Goal: Feedback & Contribution: Contribute content

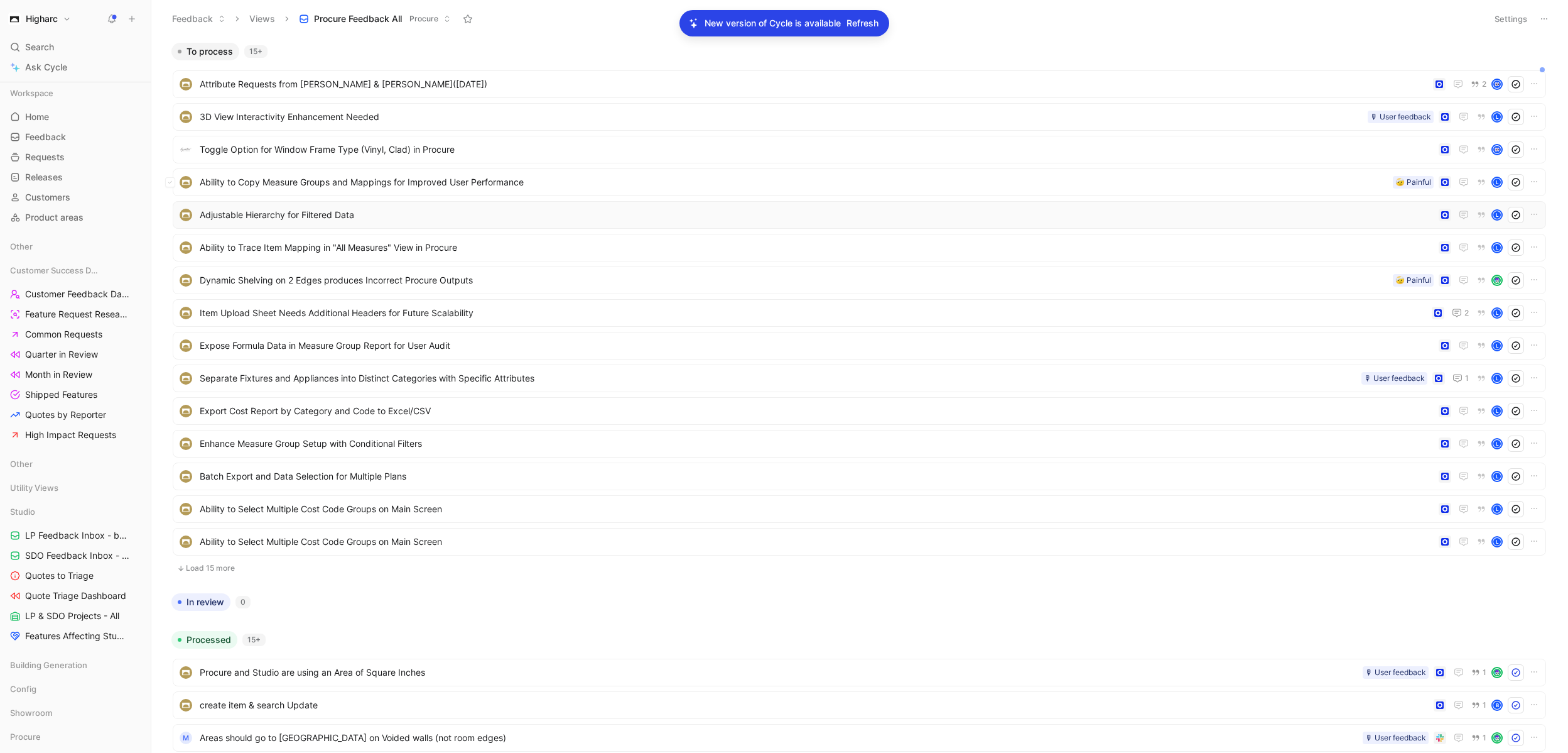
scroll to position [242, 0]
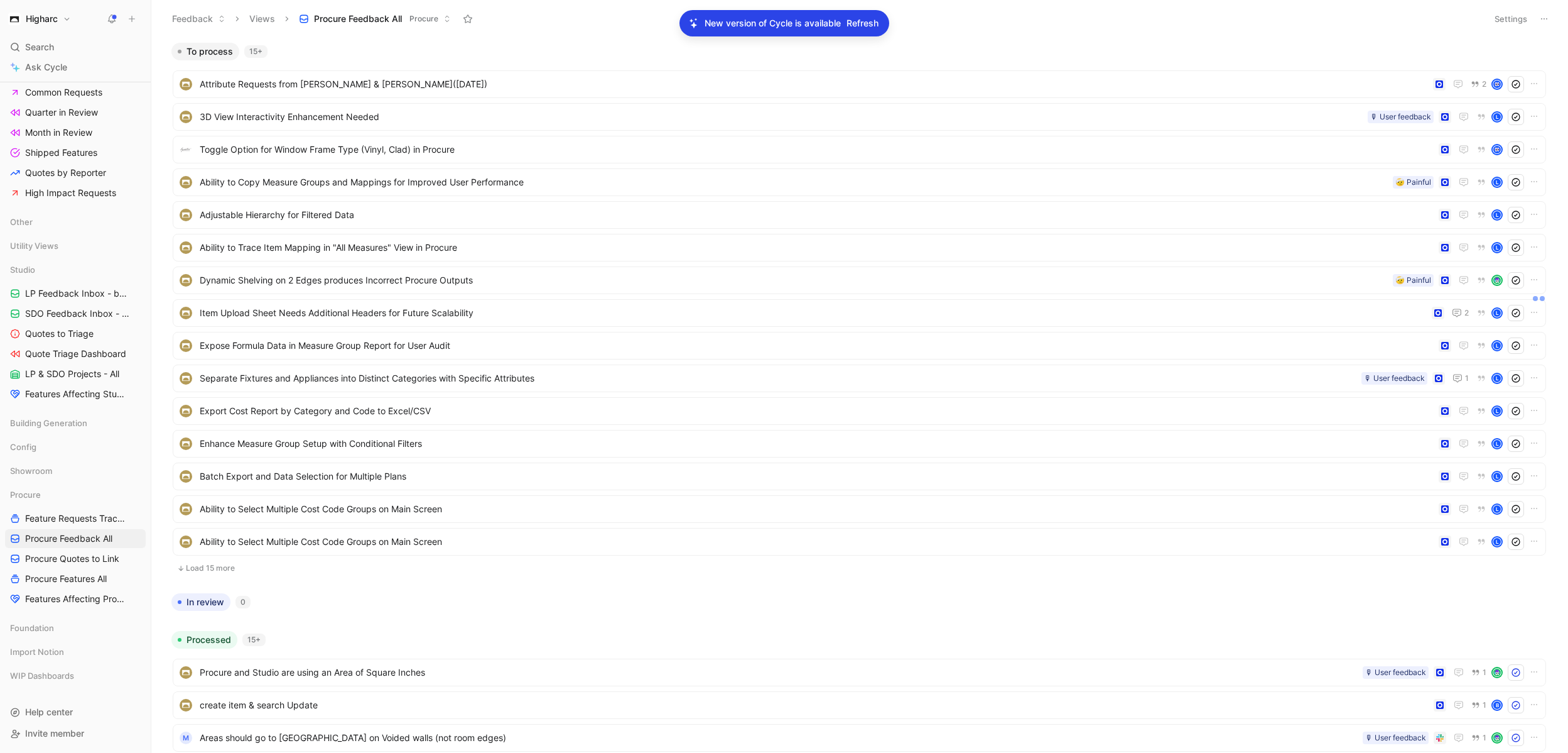
click at [198, 568] on button "Load 15 more" at bounding box center [859, 568] width 1373 height 15
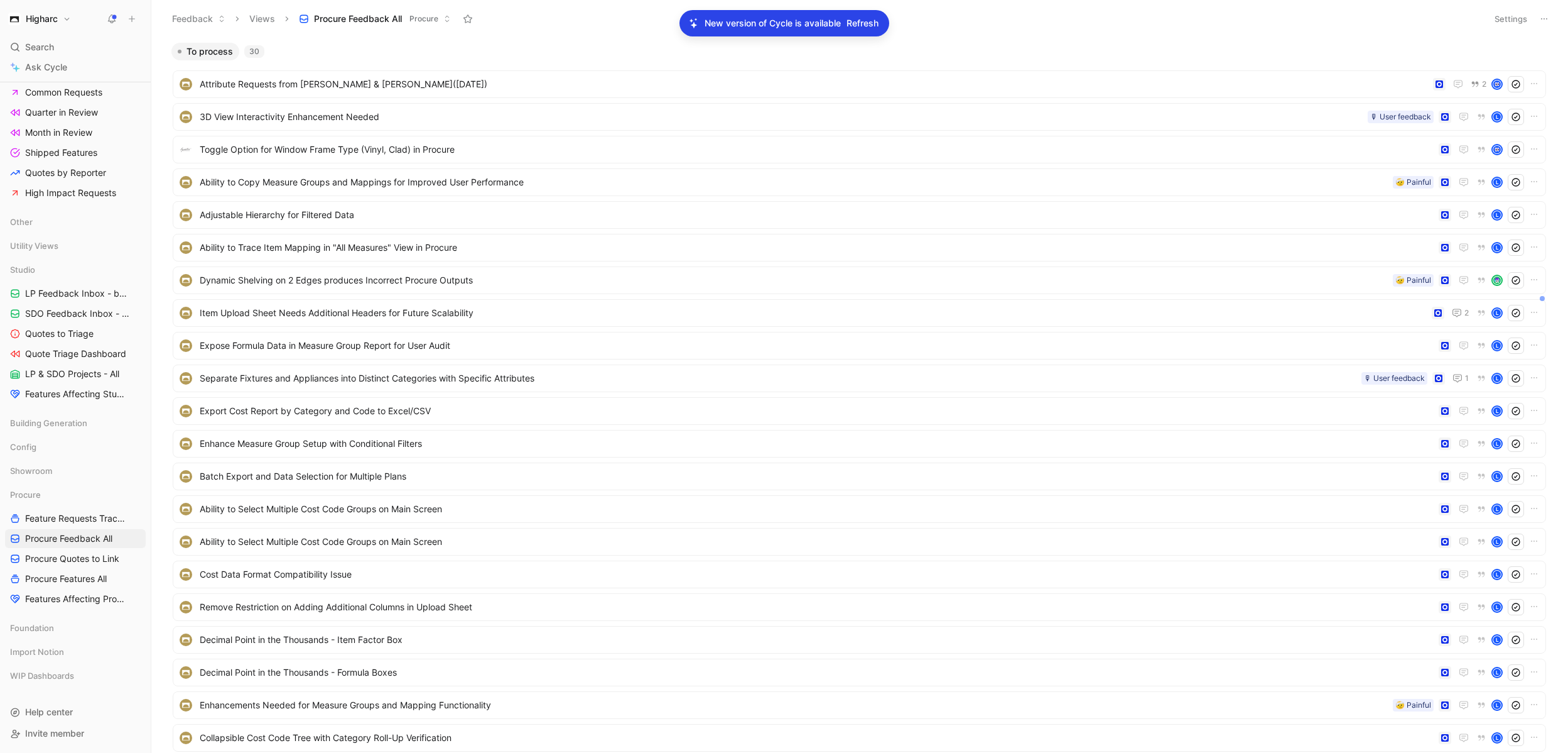
scroll to position [438, 0]
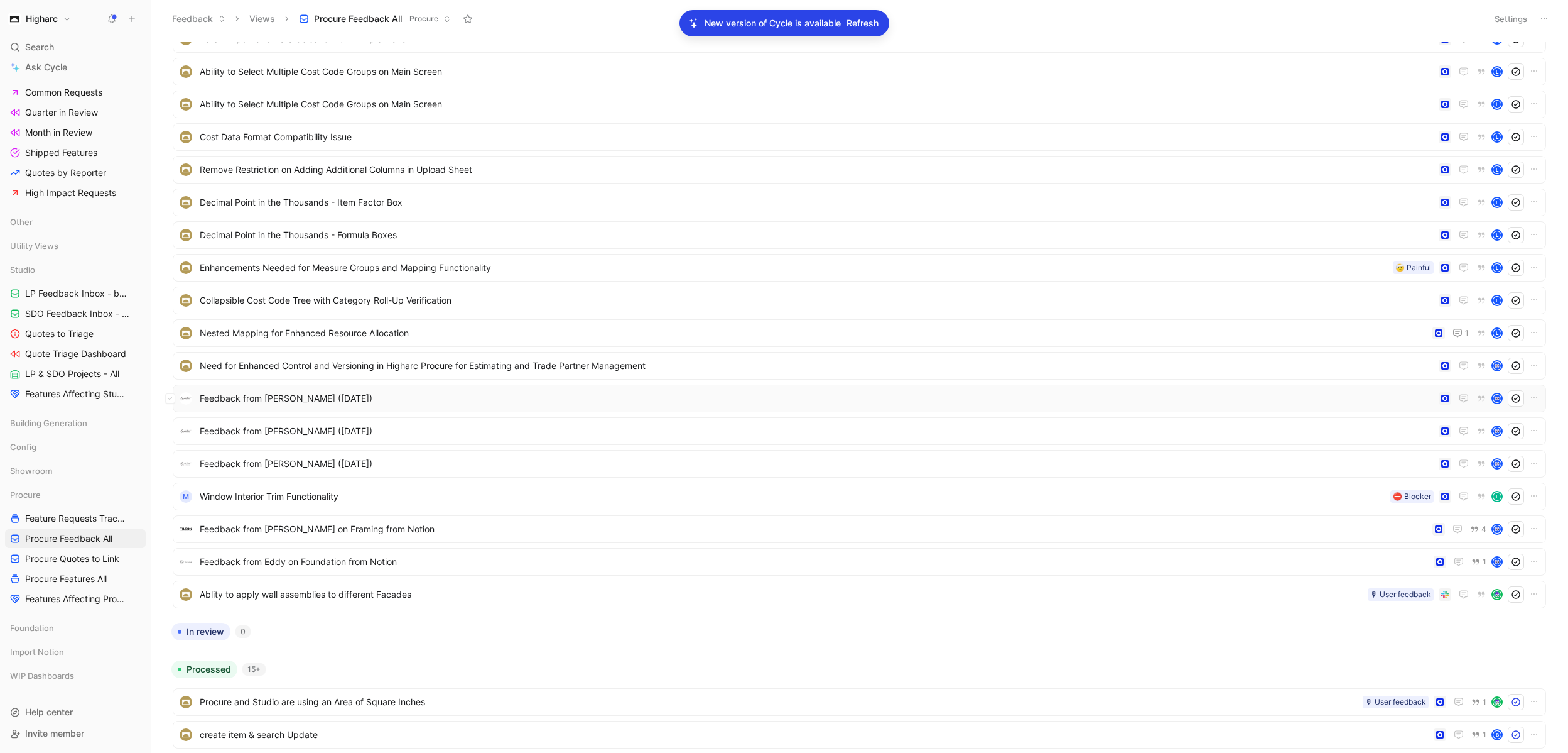
click at [392, 399] on span "Feedback from [PERSON_NAME] ([DATE])" at bounding box center [816, 399] width 1234 height 15
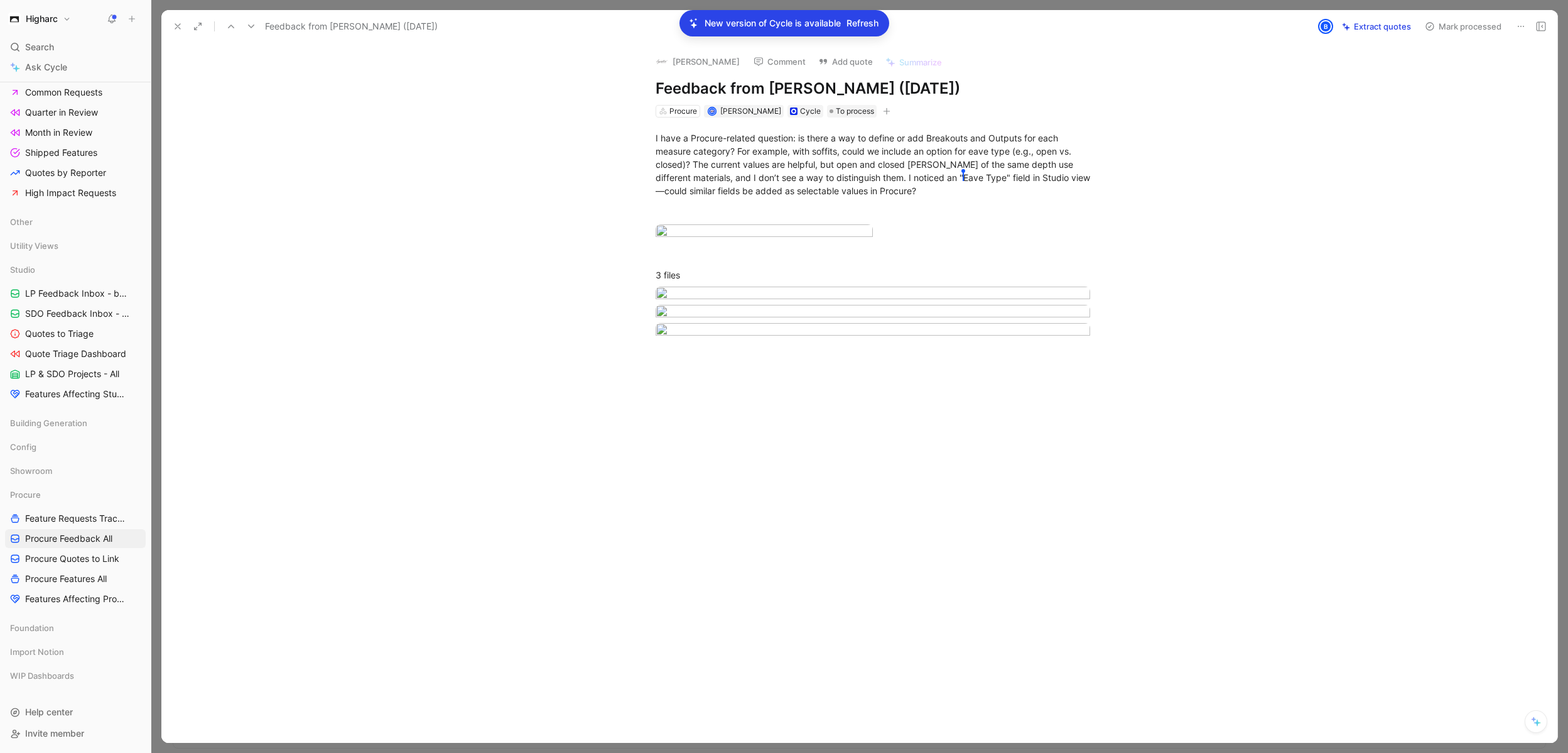
click at [177, 25] on use at bounding box center [178, 26] width 5 height 5
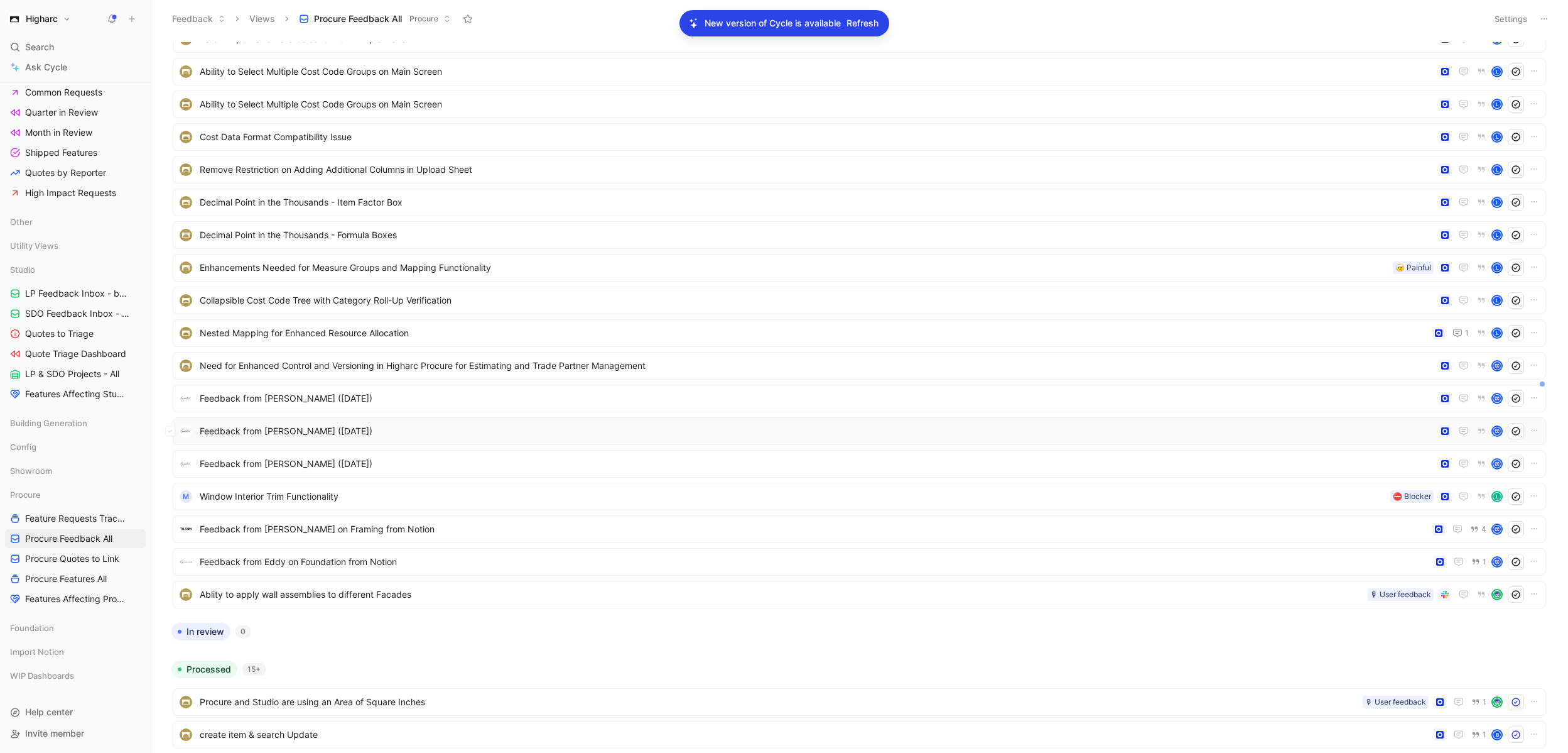
click at [280, 442] on div "Feedback from [PERSON_NAME] ([DATE])" at bounding box center [859, 431] width 1373 height 28
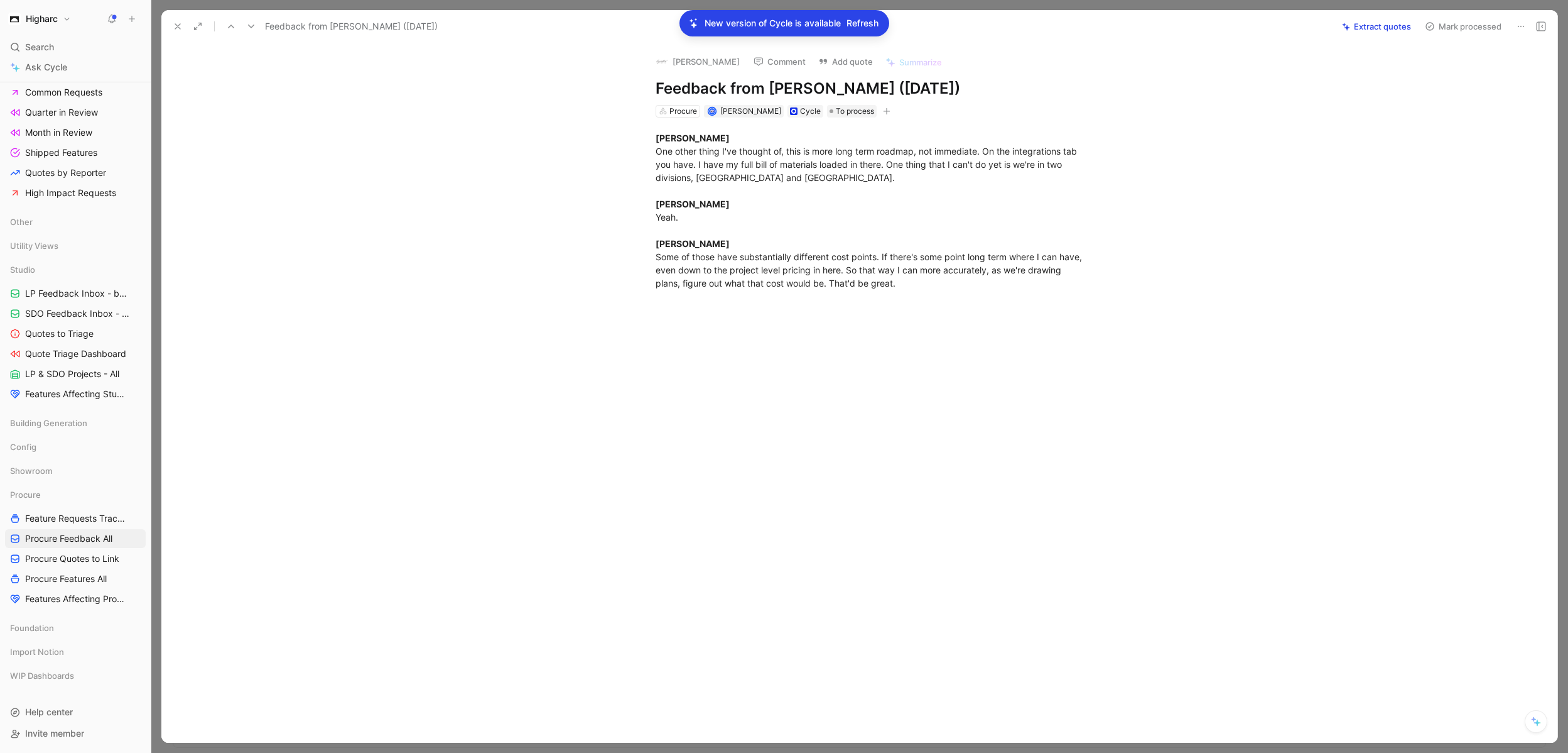
click at [180, 24] on use at bounding box center [178, 26] width 5 height 5
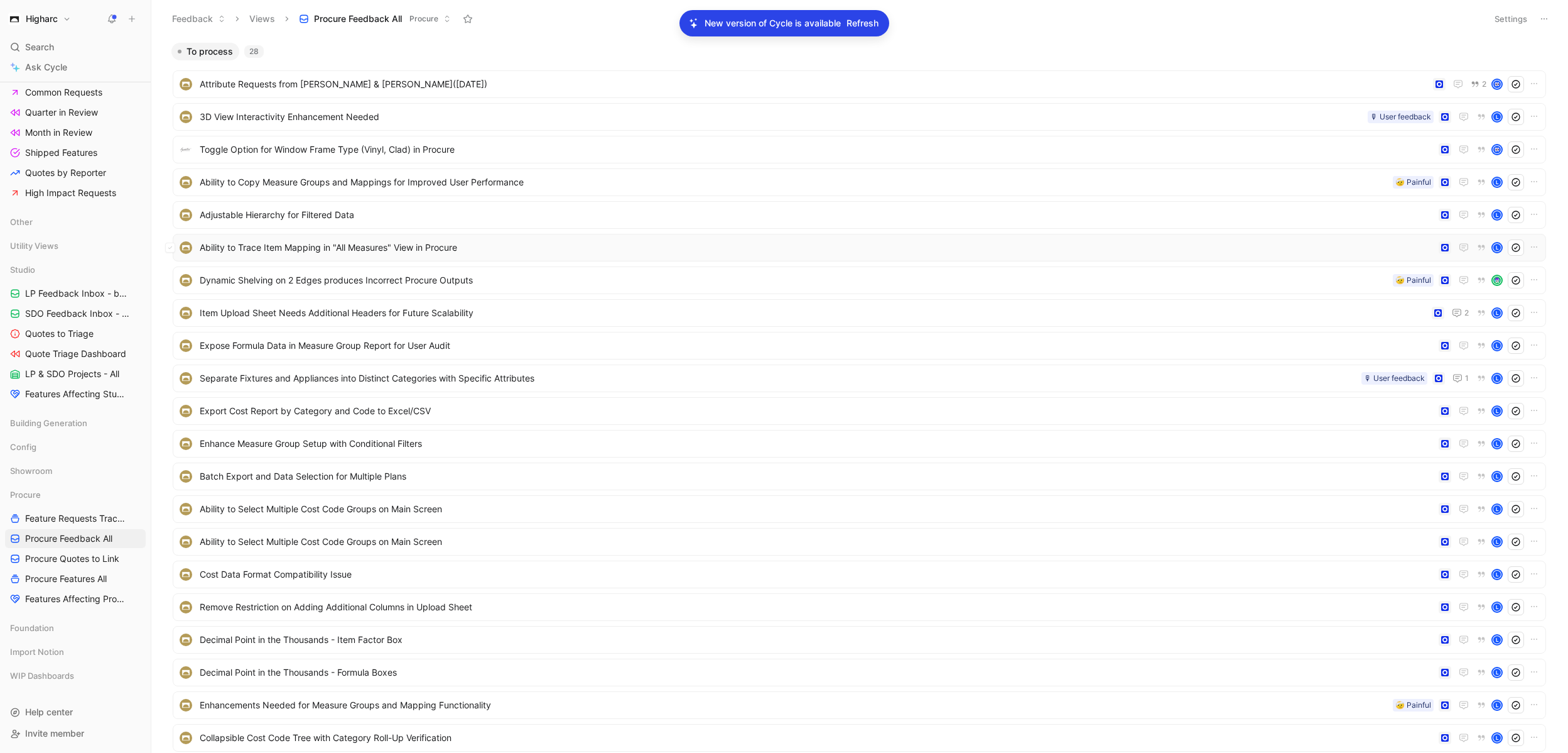
click at [367, 257] on div "Ability to Trace Item Mapping in "All Measures" View in Procure L" at bounding box center [859, 247] width 1373 height 28
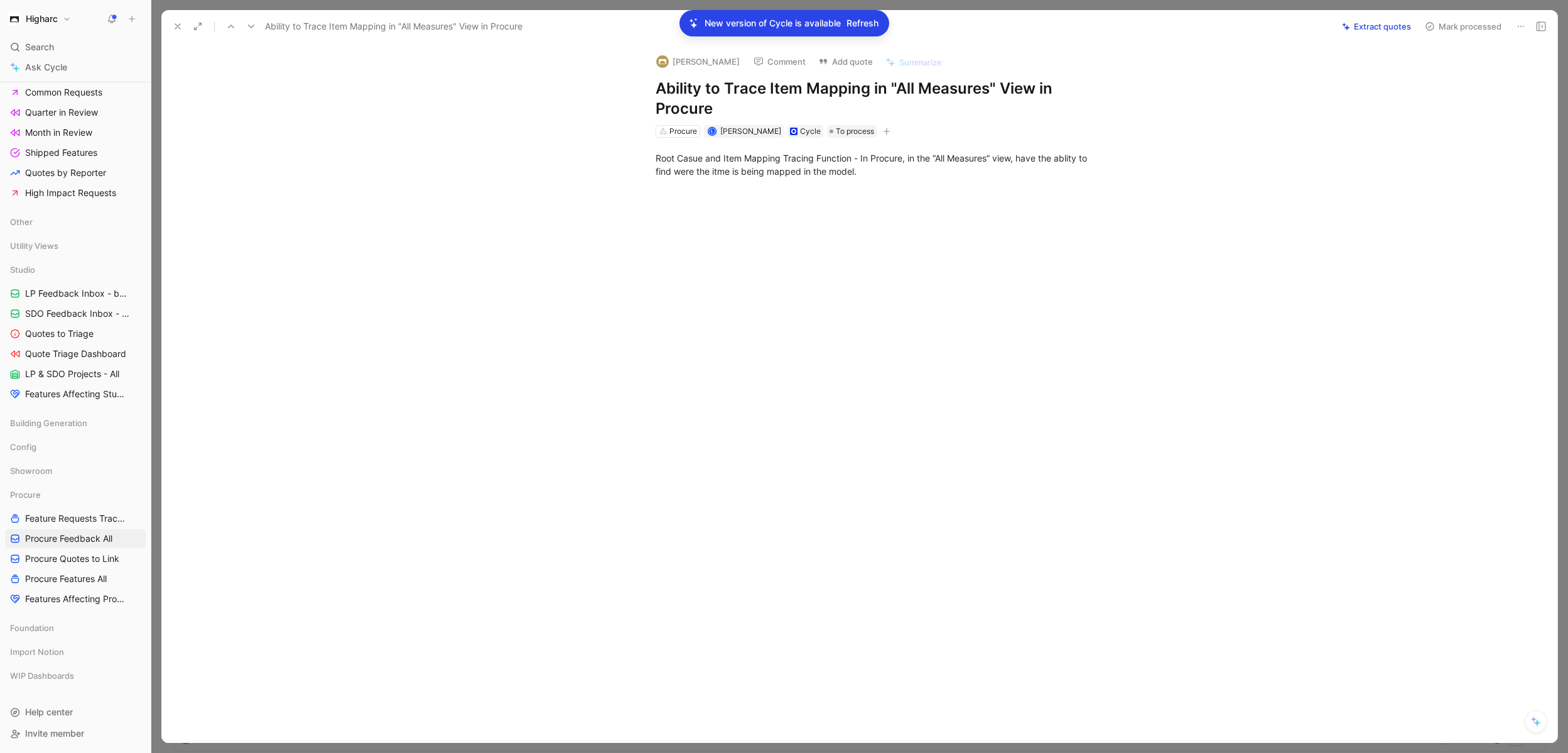
click at [176, 26] on icon at bounding box center [178, 26] width 10 height 10
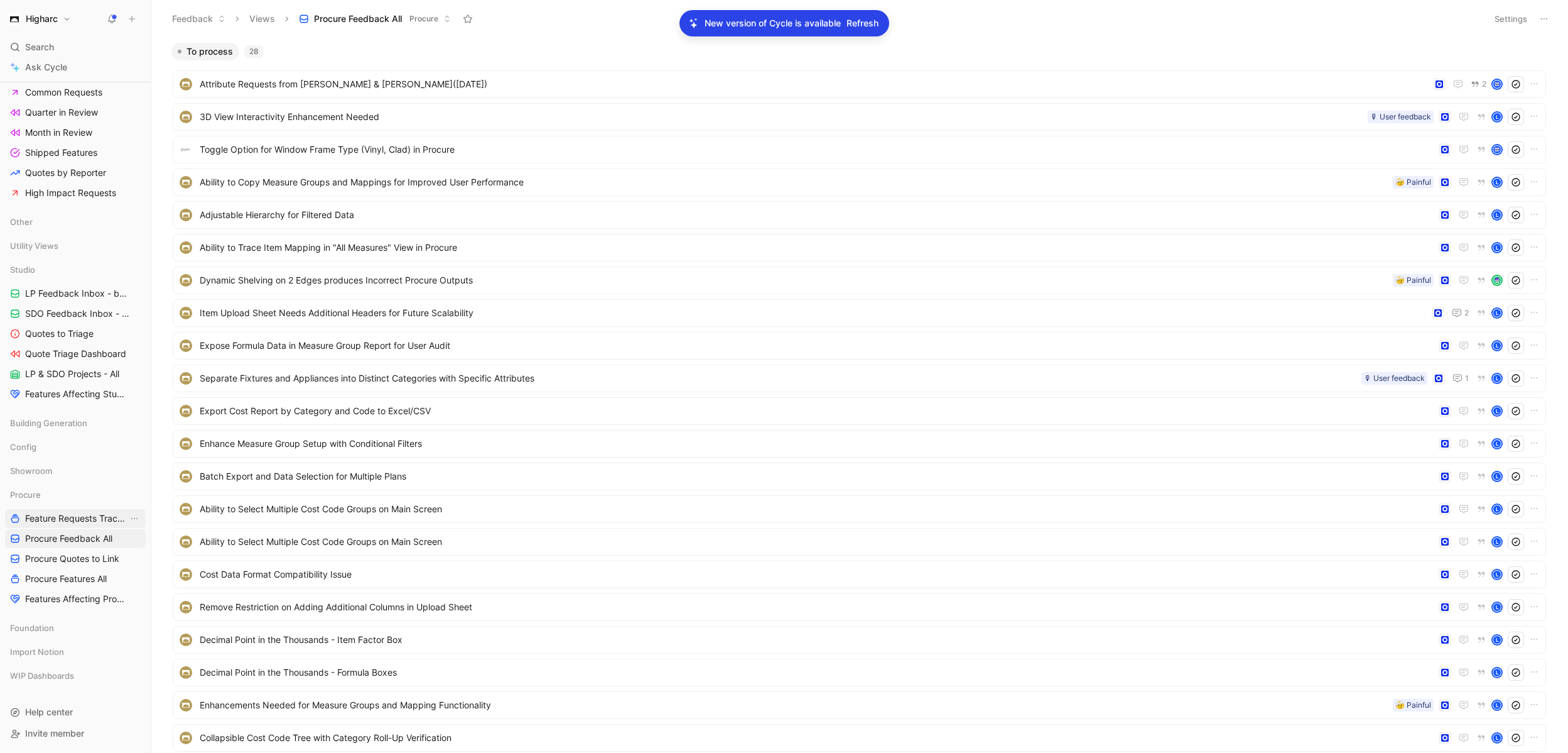
click at [95, 526] on link "Feature Requests Tracker" at bounding box center [76, 518] width 141 height 19
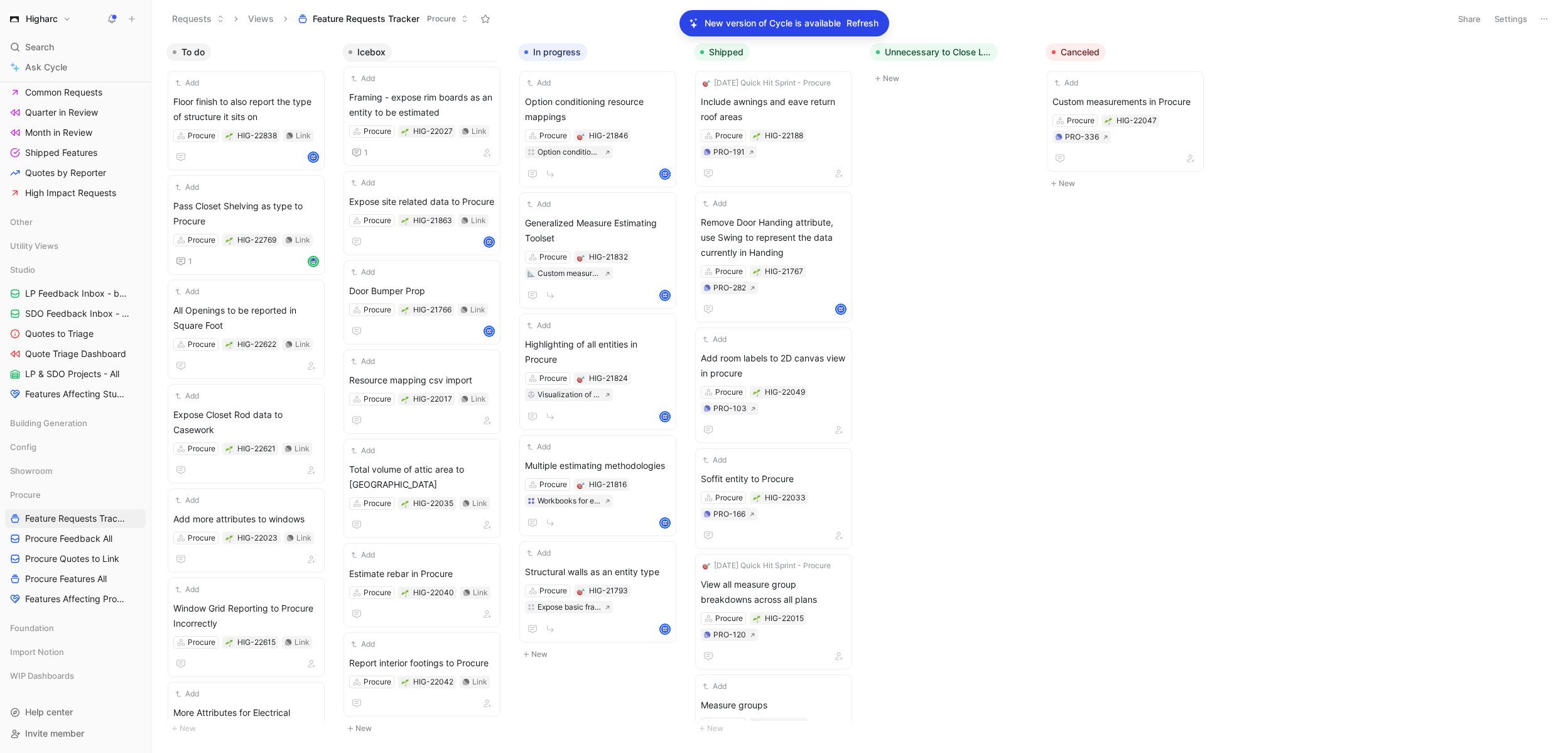
scroll to position [572, 0]
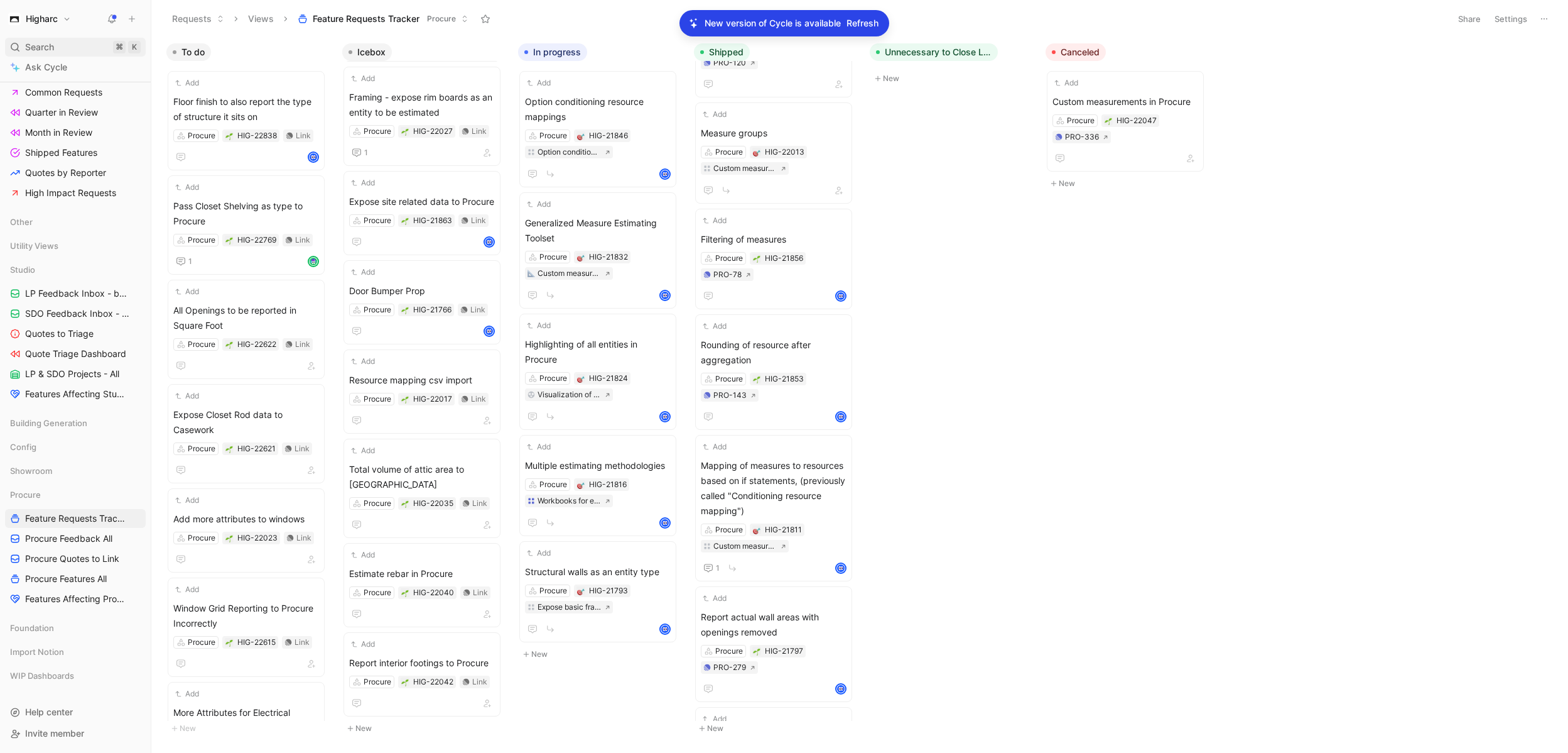
click at [54, 46] on span "Search" at bounding box center [40, 48] width 29 height 15
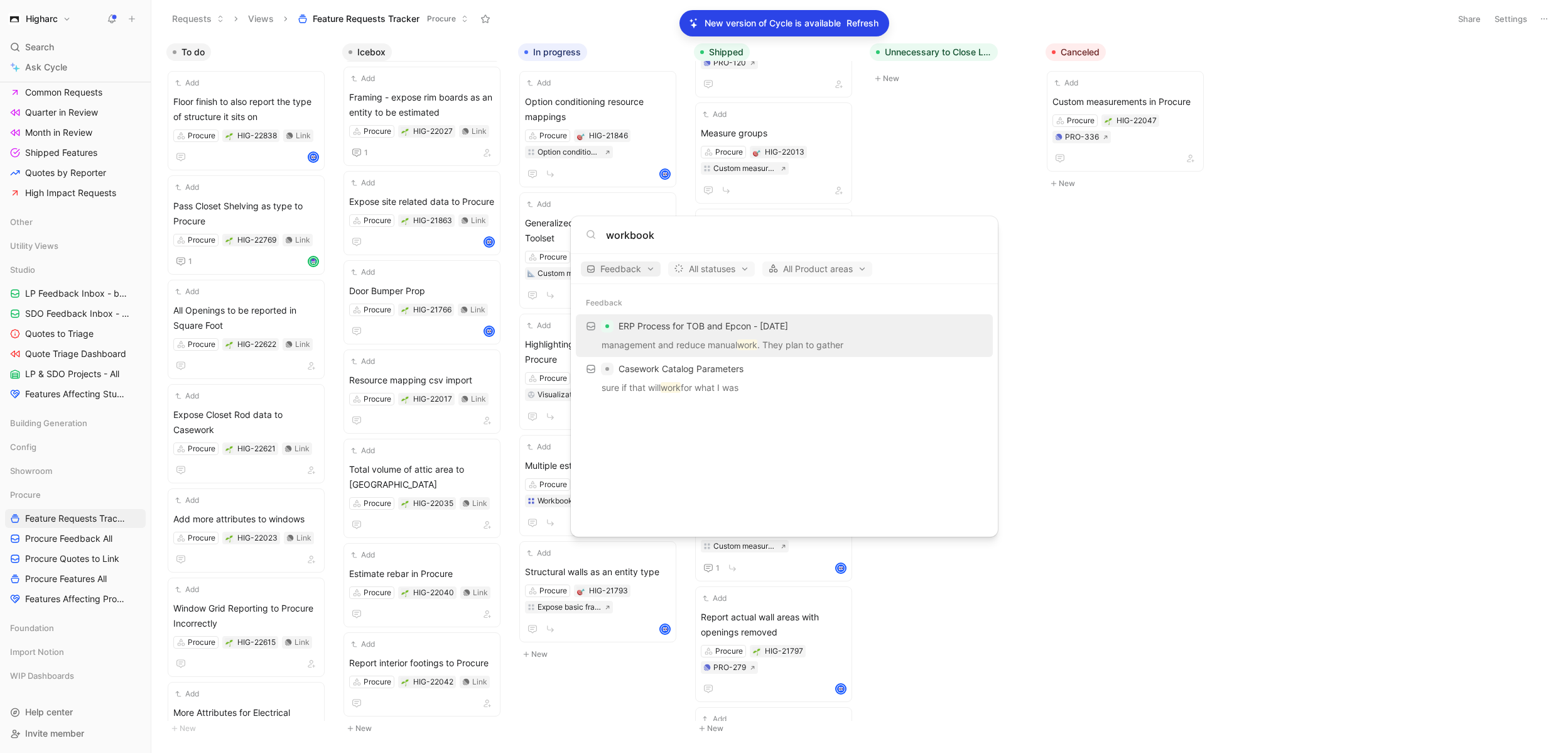
type input "workbook"
click at [647, 269] on span "Feedback" at bounding box center [621, 269] width 69 height 15
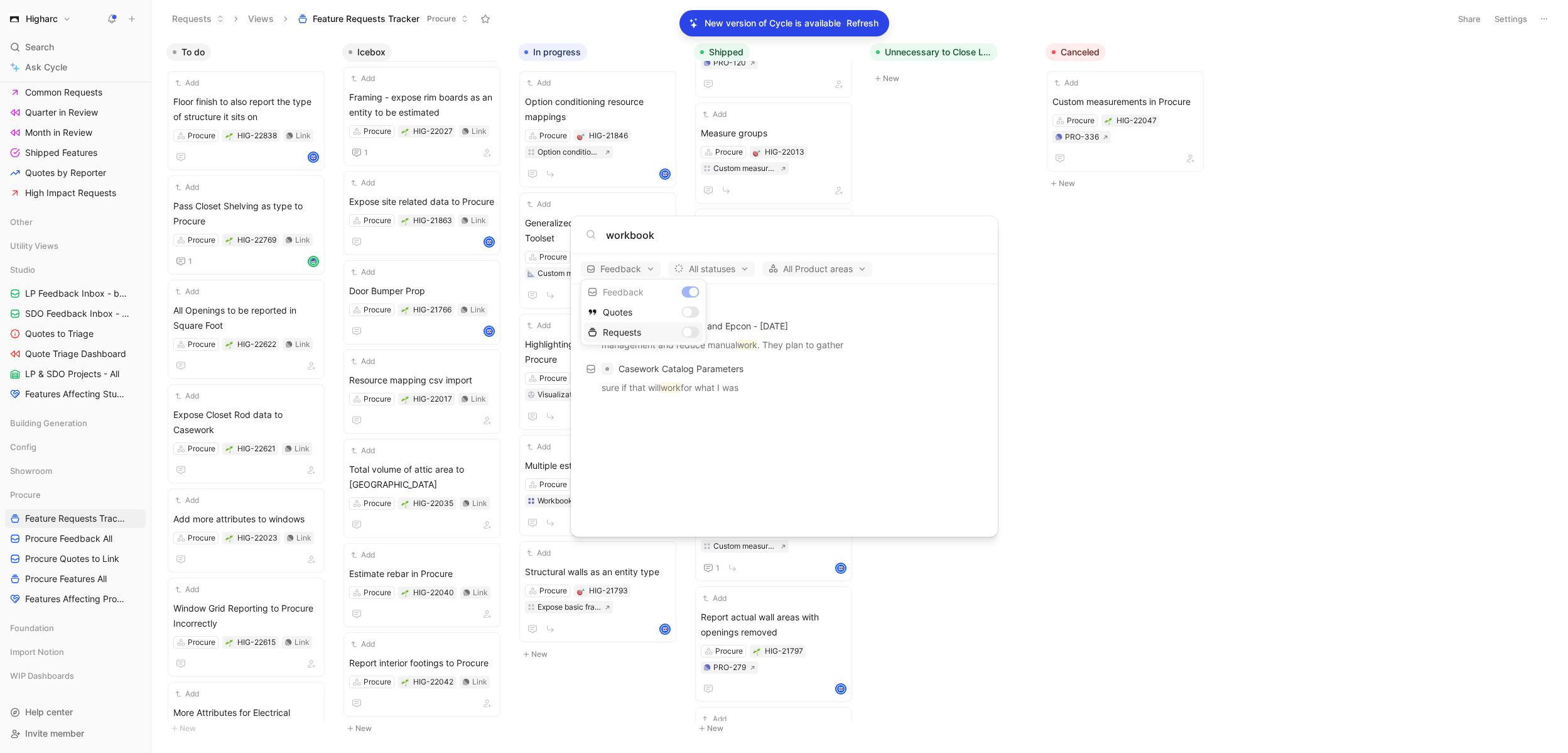
click at [696, 331] on div "Requests" at bounding box center [644, 332] width 119 height 20
click at [684, 291] on div "Feedback" at bounding box center [644, 292] width 119 height 20
click at [881, 428] on div at bounding box center [784, 376] width 1568 height 753
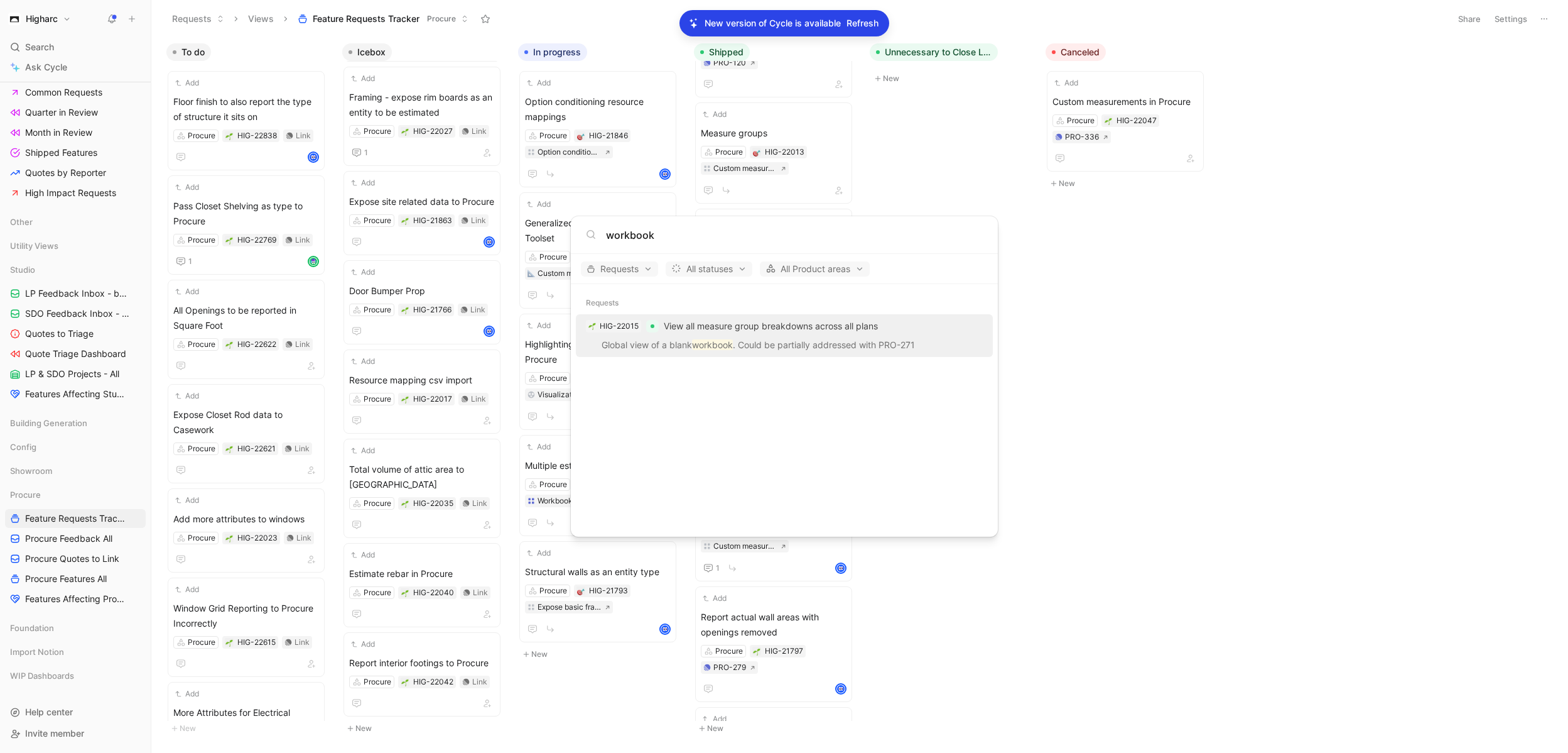
click at [798, 343] on p "Global view of a blank workbook . Could be partially addressed with PRO-271" at bounding box center [784, 347] width 409 height 19
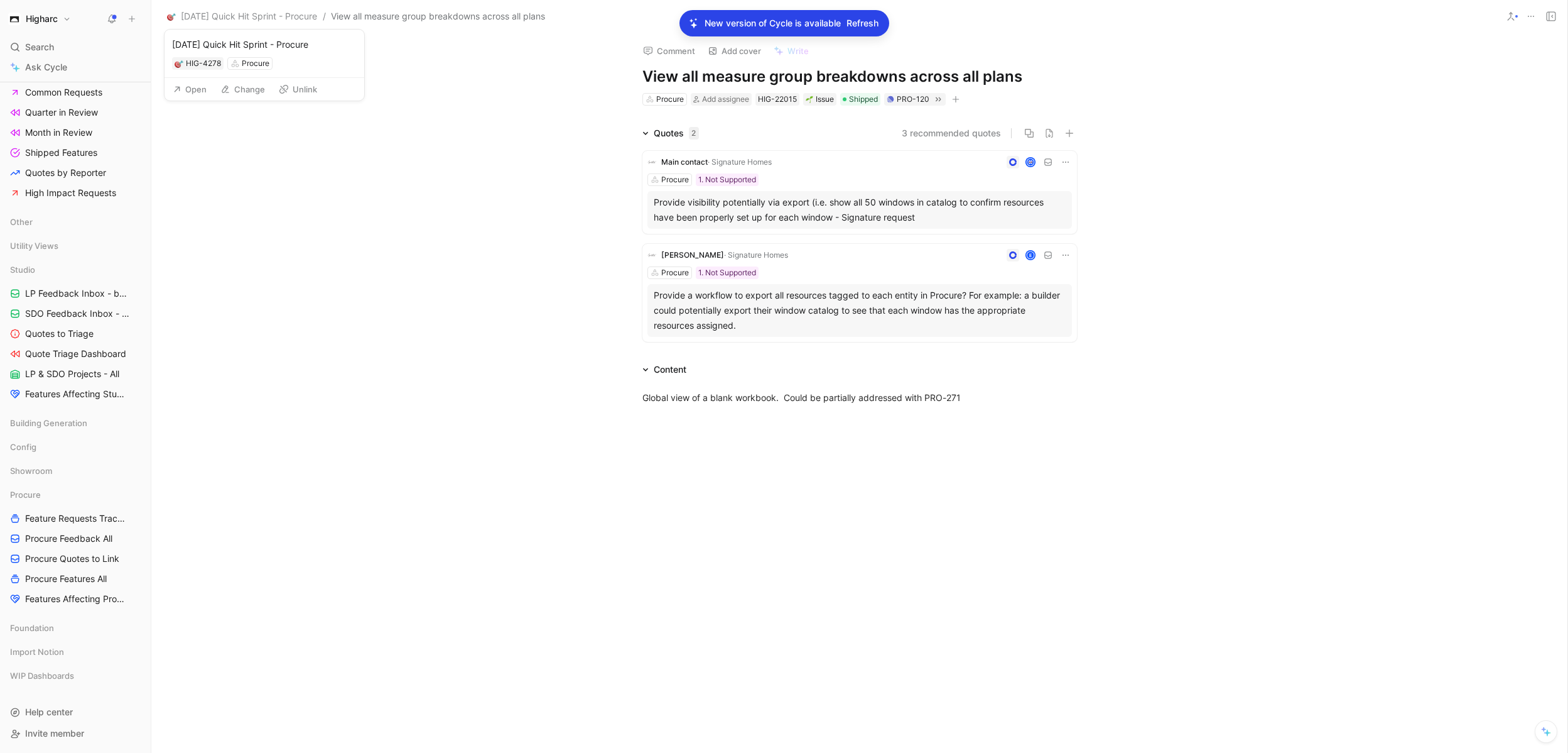
click at [317, 15] on span "[DATE] Quick Hit Sprint - Procure" at bounding box center [249, 16] width 136 height 15
click at [217, 52] on button "New request r" at bounding box center [216, 45] width 134 height 21
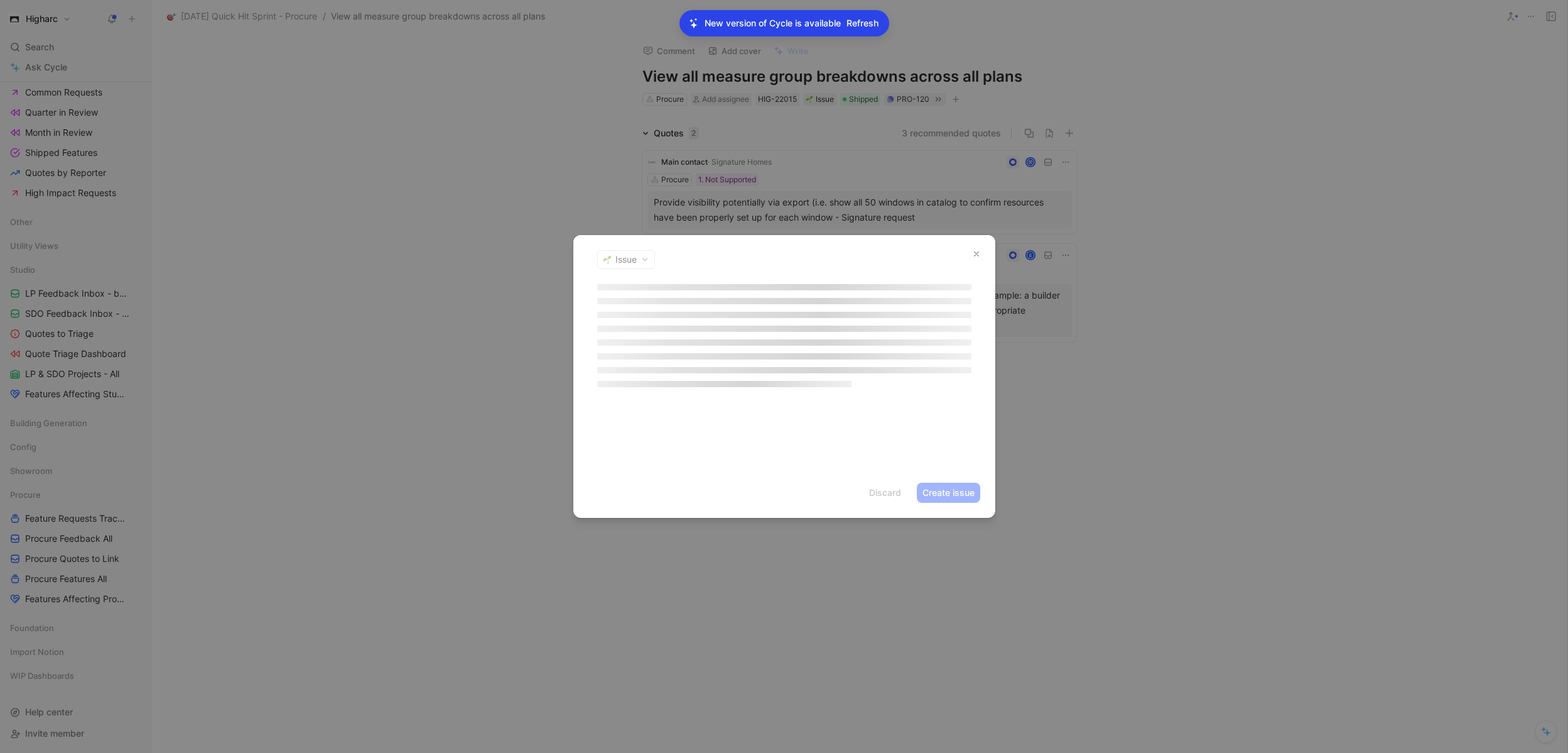
click at [649, 263] on header "Issue" at bounding box center [784, 260] width 422 height 49
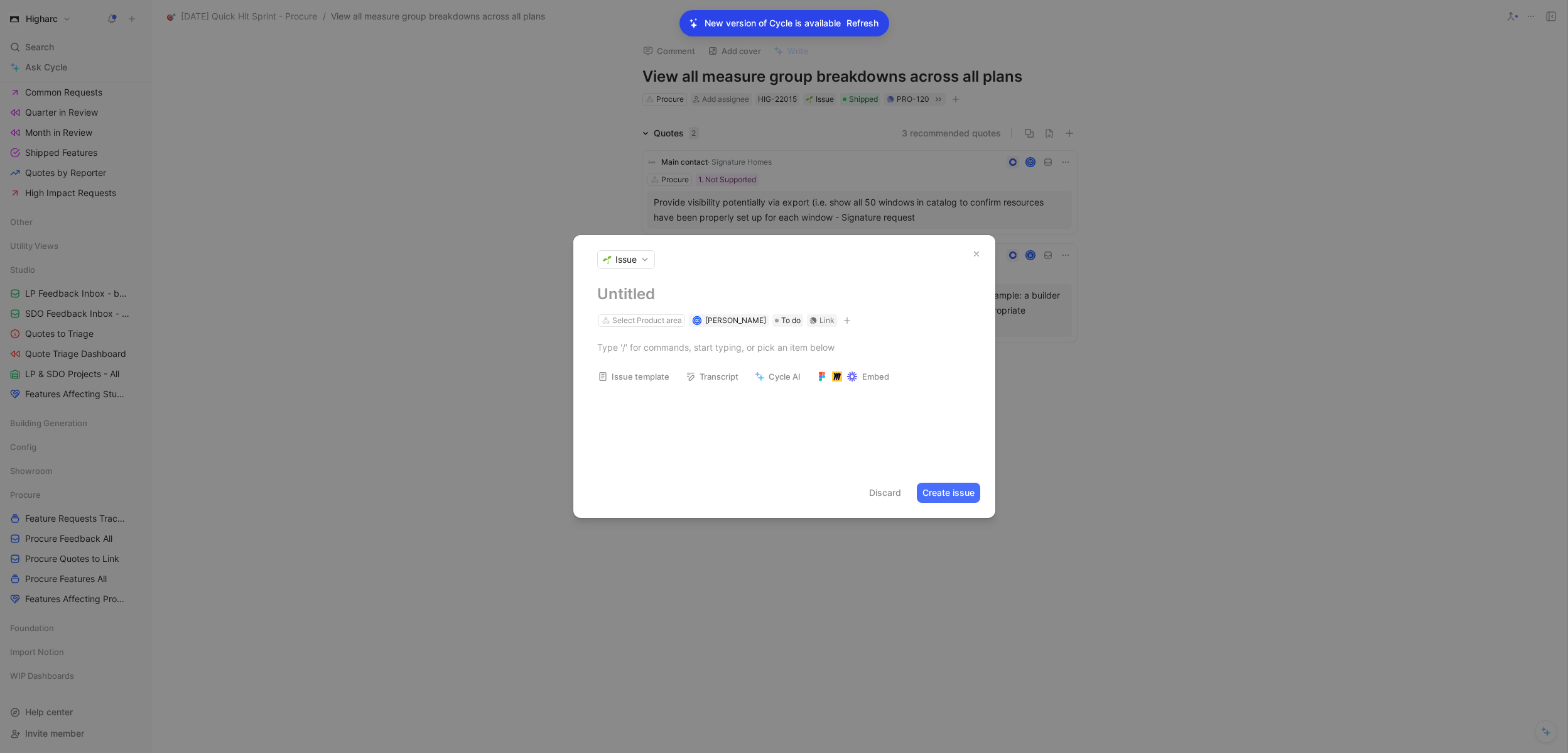
click at [647, 265] on button "Issue" at bounding box center [626, 259] width 58 height 19
click at [654, 320] on div "Project" at bounding box center [657, 325] width 115 height 20
click at [608, 291] on h1 at bounding box center [784, 294] width 375 height 20
click at [668, 322] on div "Select Product area" at bounding box center [647, 320] width 70 height 13
type input "procur"
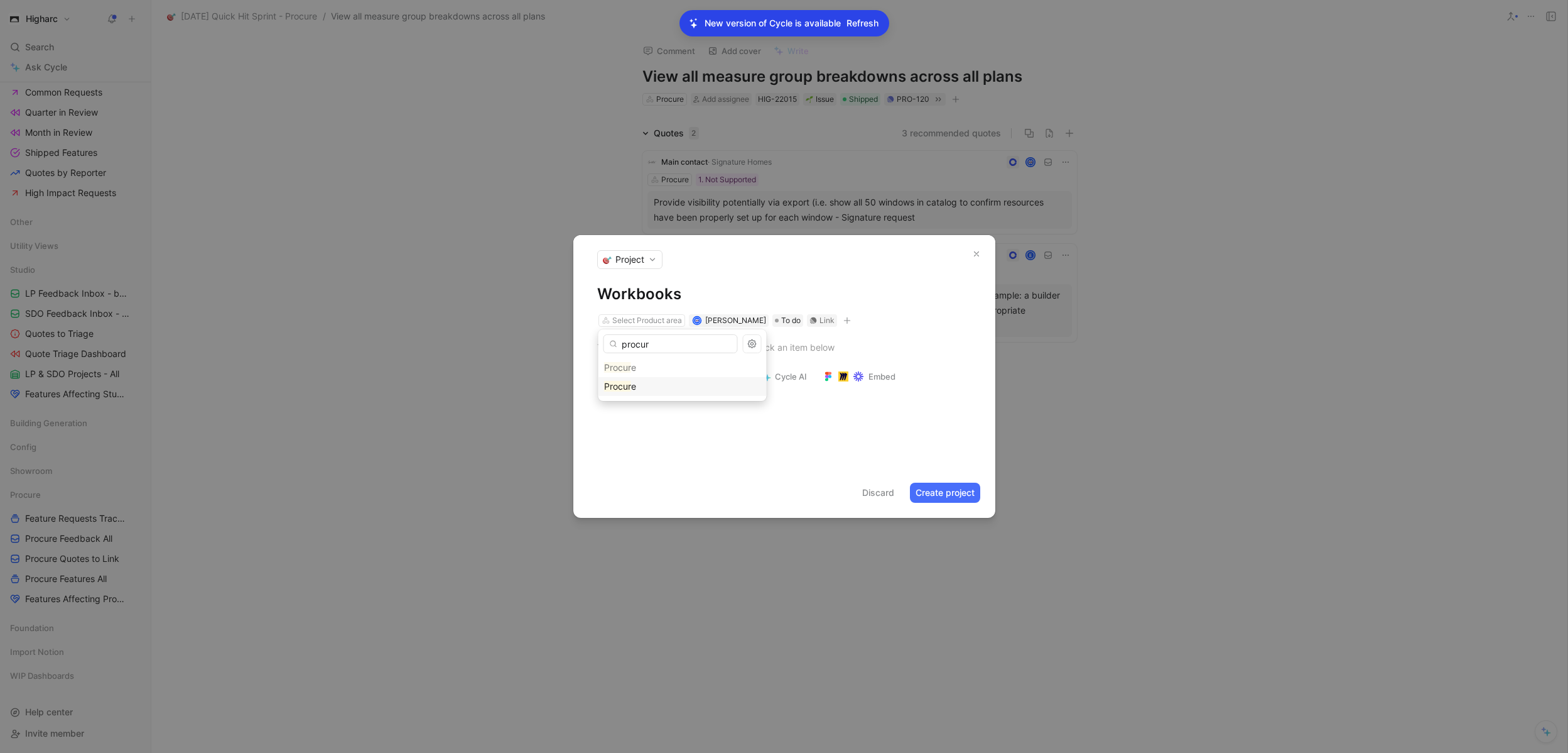
click at [685, 382] on div "Procur e" at bounding box center [682, 387] width 157 height 15
click at [777, 320] on div "Link" at bounding box center [785, 320] width 15 height 13
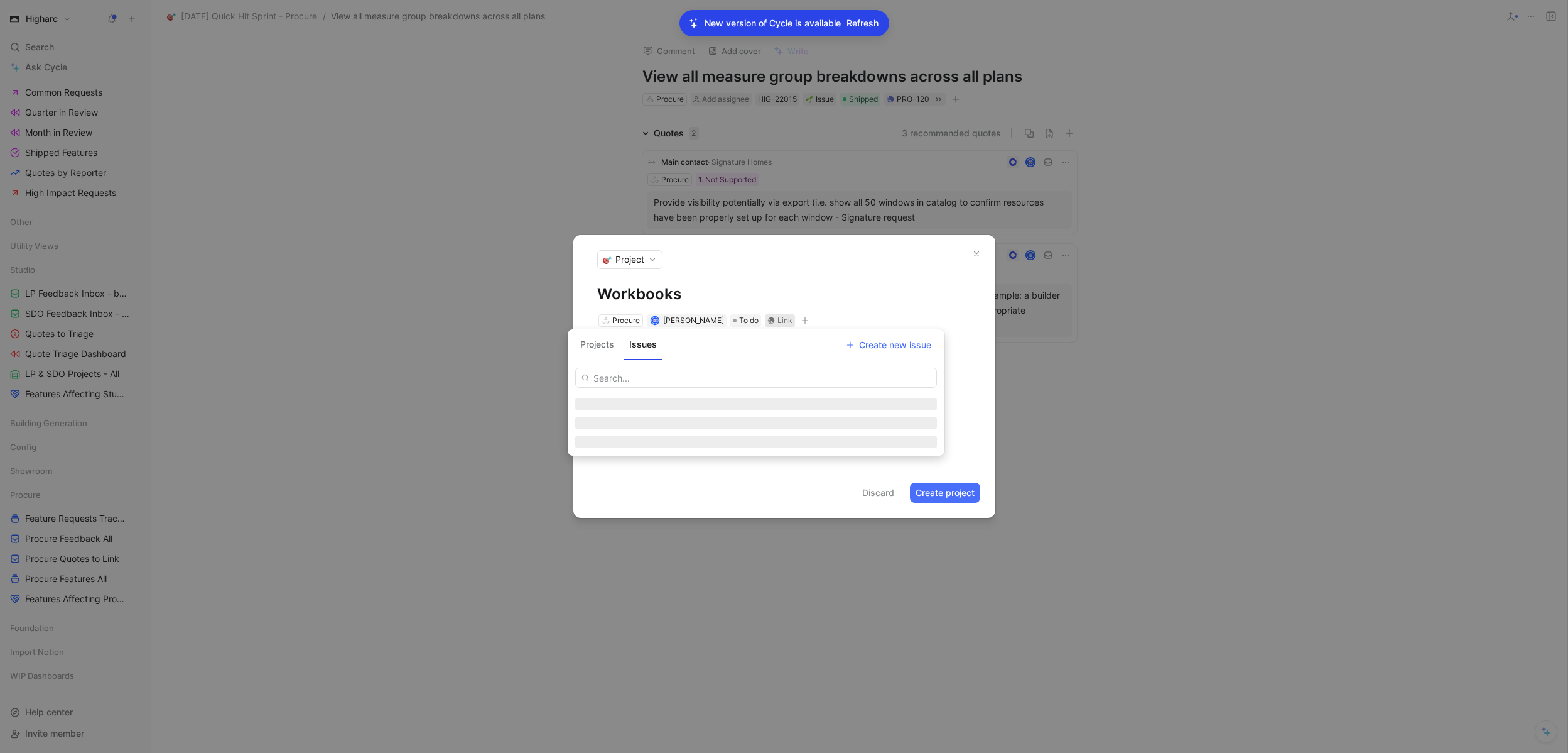
click at [734, 374] on input "text" at bounding box center [756, 378] width 362 height 20
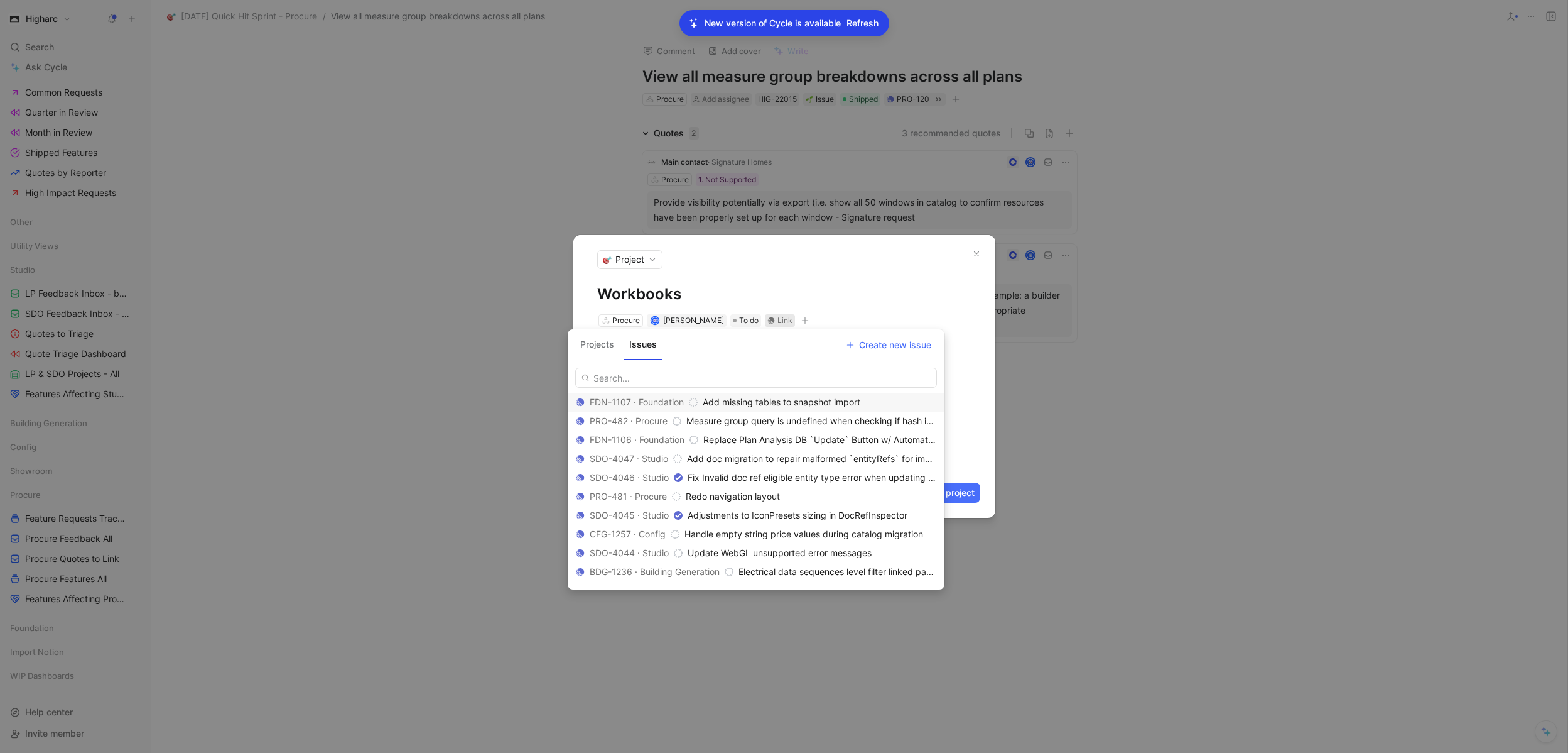
click at [601, 346] on button "Projects" at bounding box center [597, 344] width 44 height 20
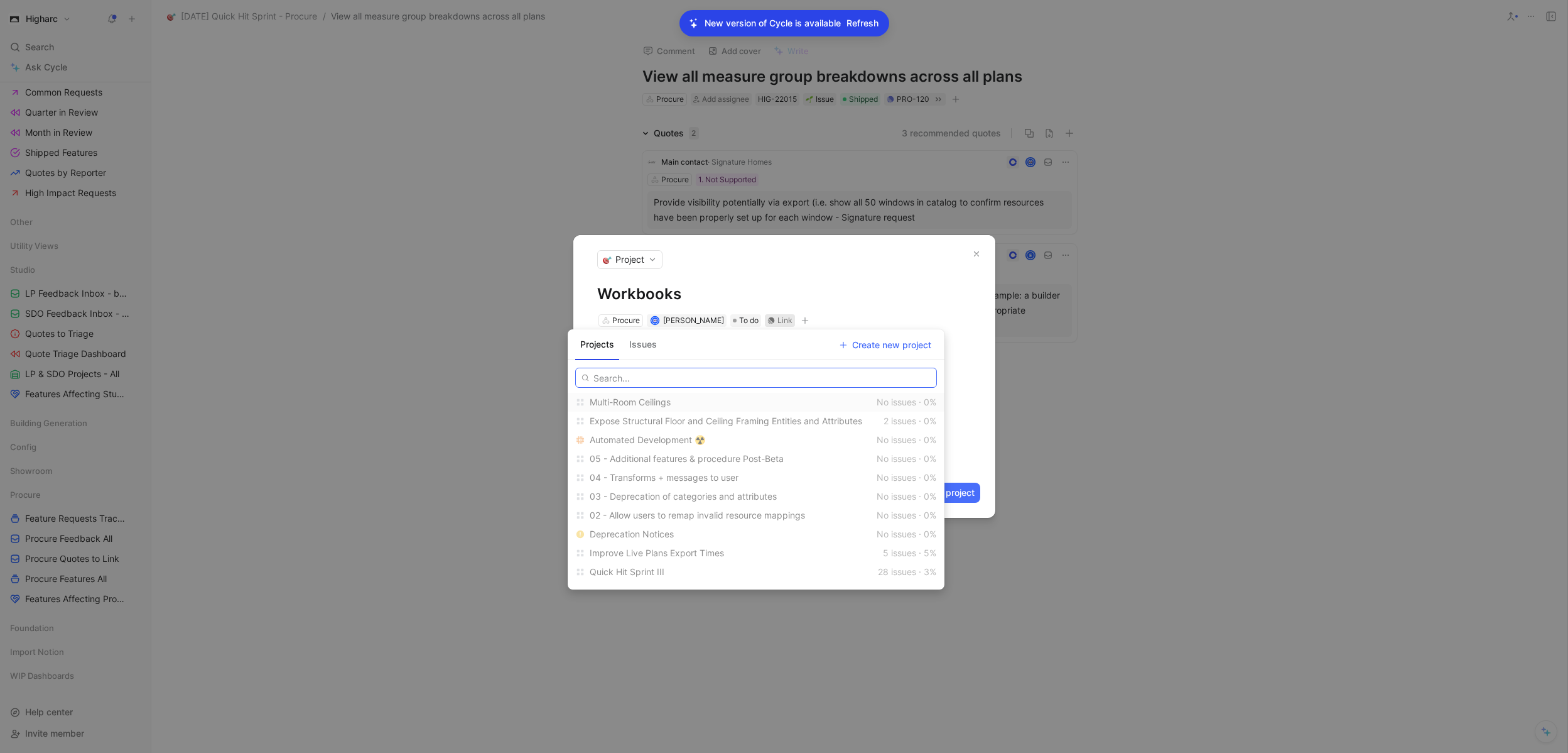
click at [619, 380] on input "text" at bounding box center [756, 378] width 362 height 20
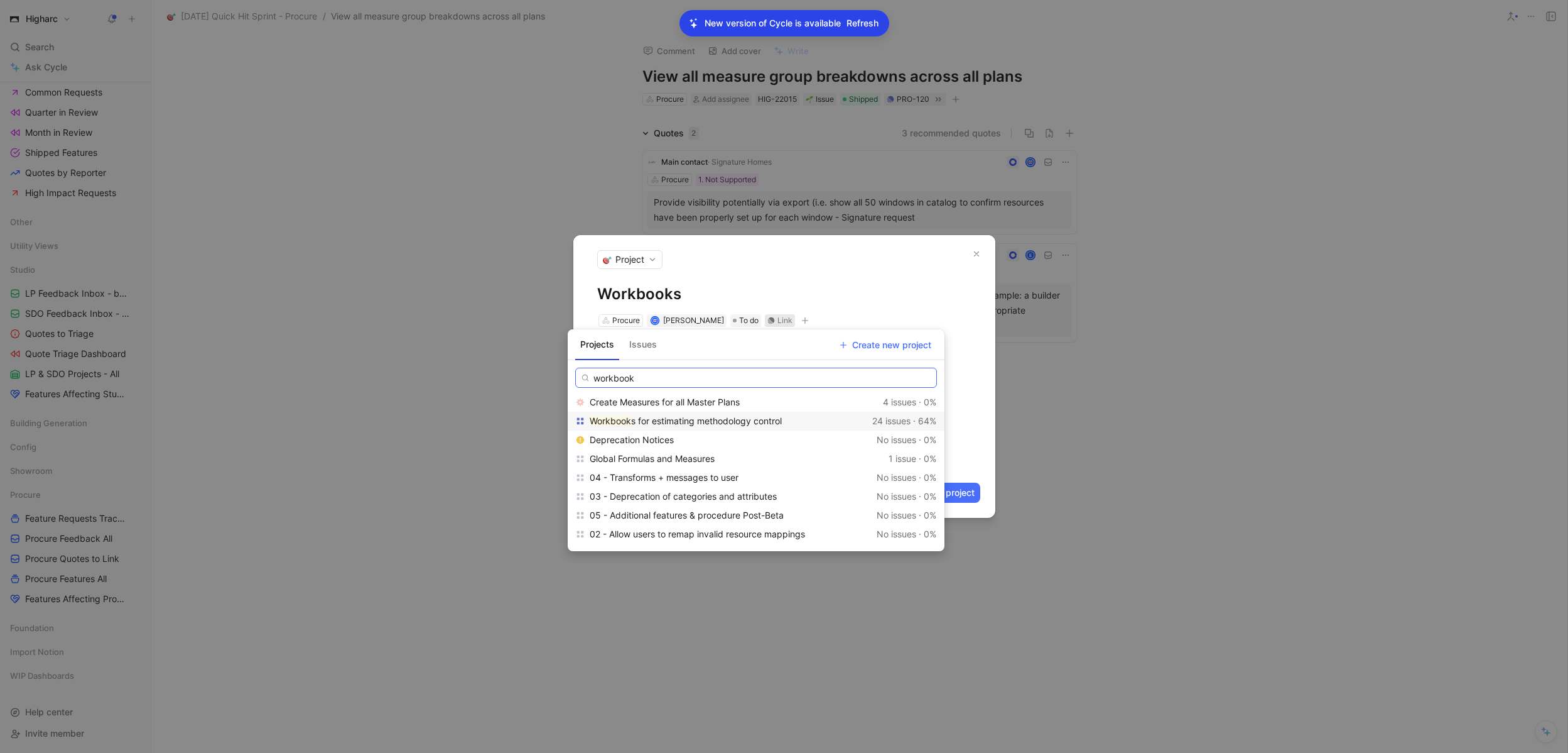
type input "workbook"
click at [738, 418] on span "s for estimating methodology control" at bounding box center [706, 421] width 150 height 11
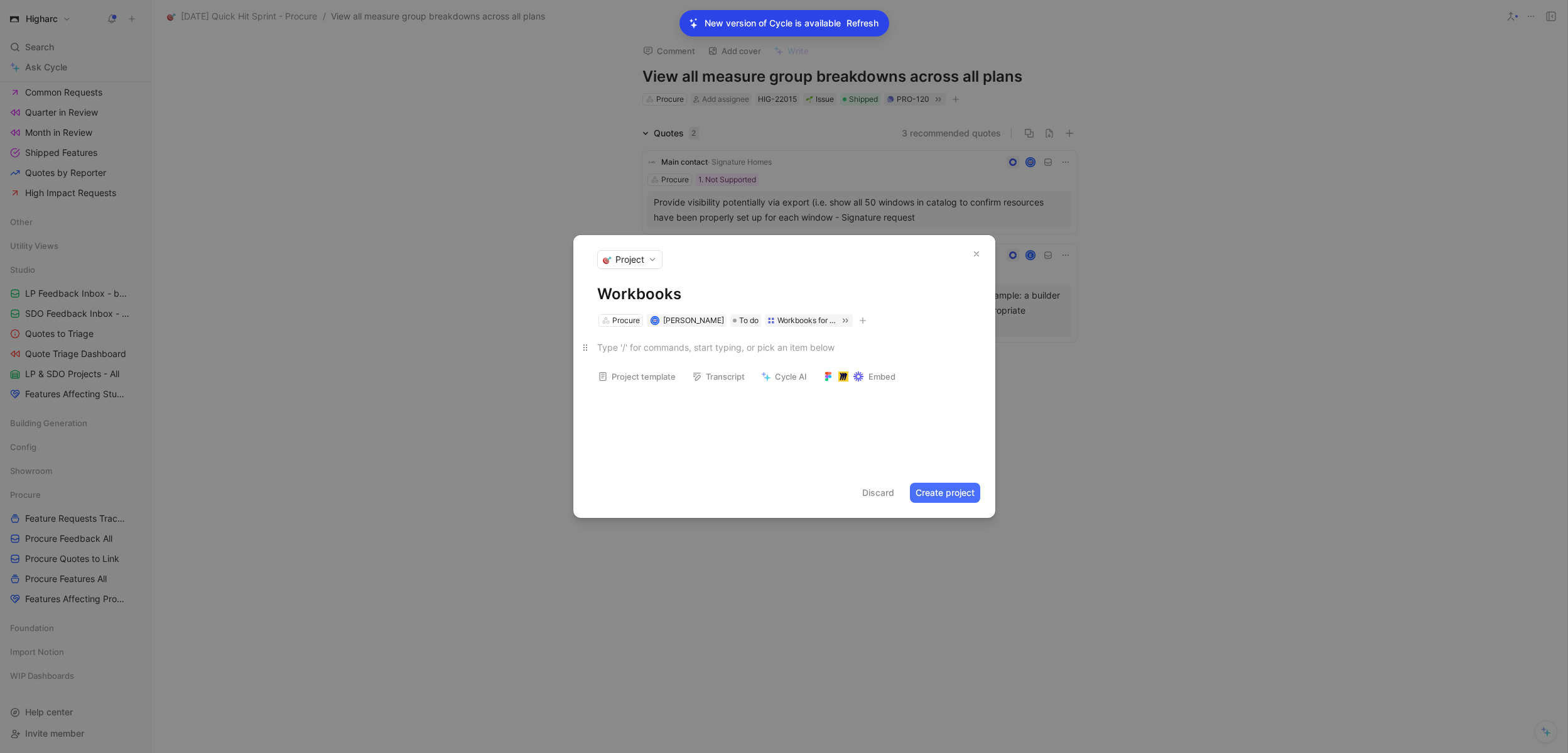
click at [674, 348] on div at bounding box center [784, 348] width 375 height 14
click at [954, 489] on button "Create project" at bounding box center [945, 493] width 71 height 20
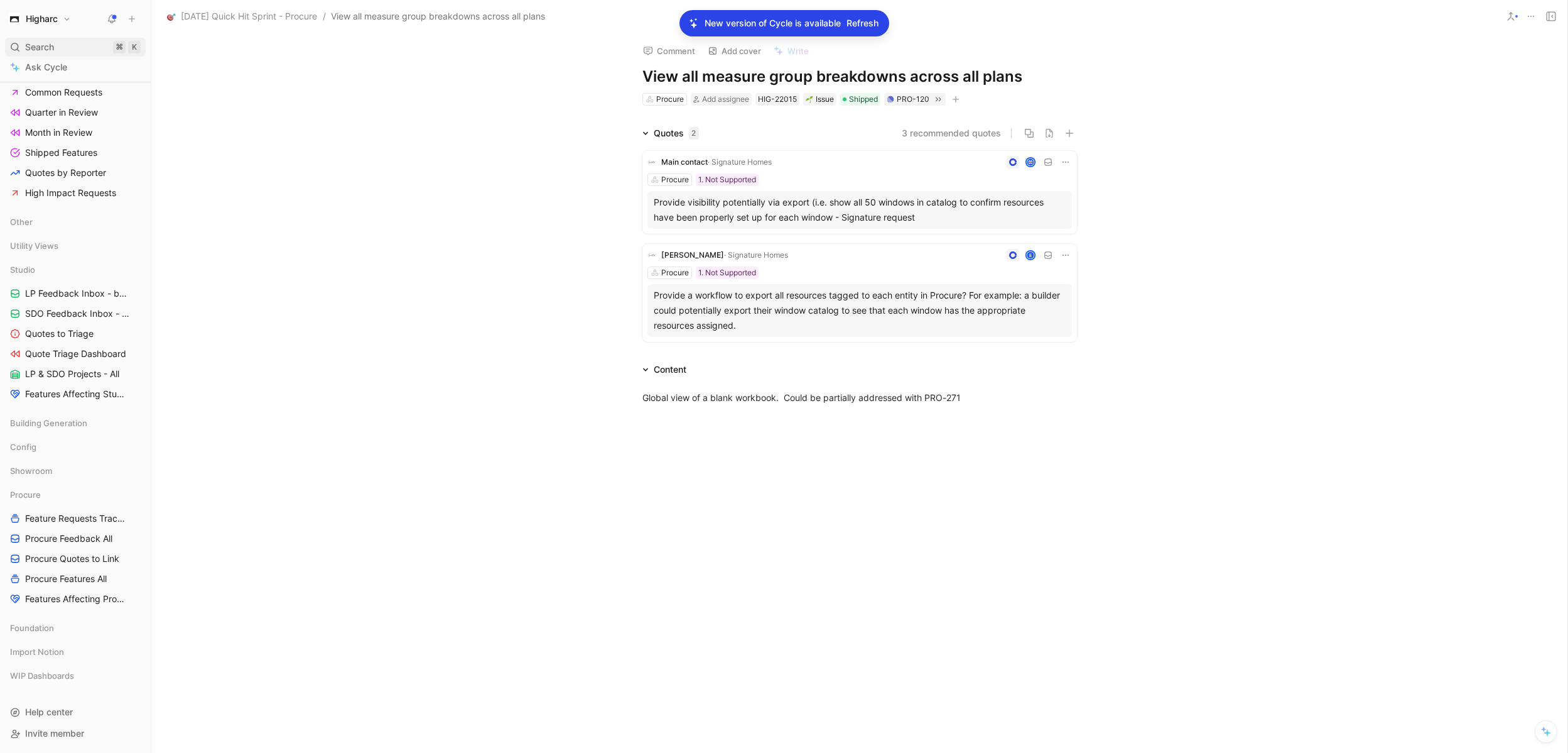
click at [54, 48] on div "Search ⌘ K" at bounding box center [76, 47] width 141 height 19
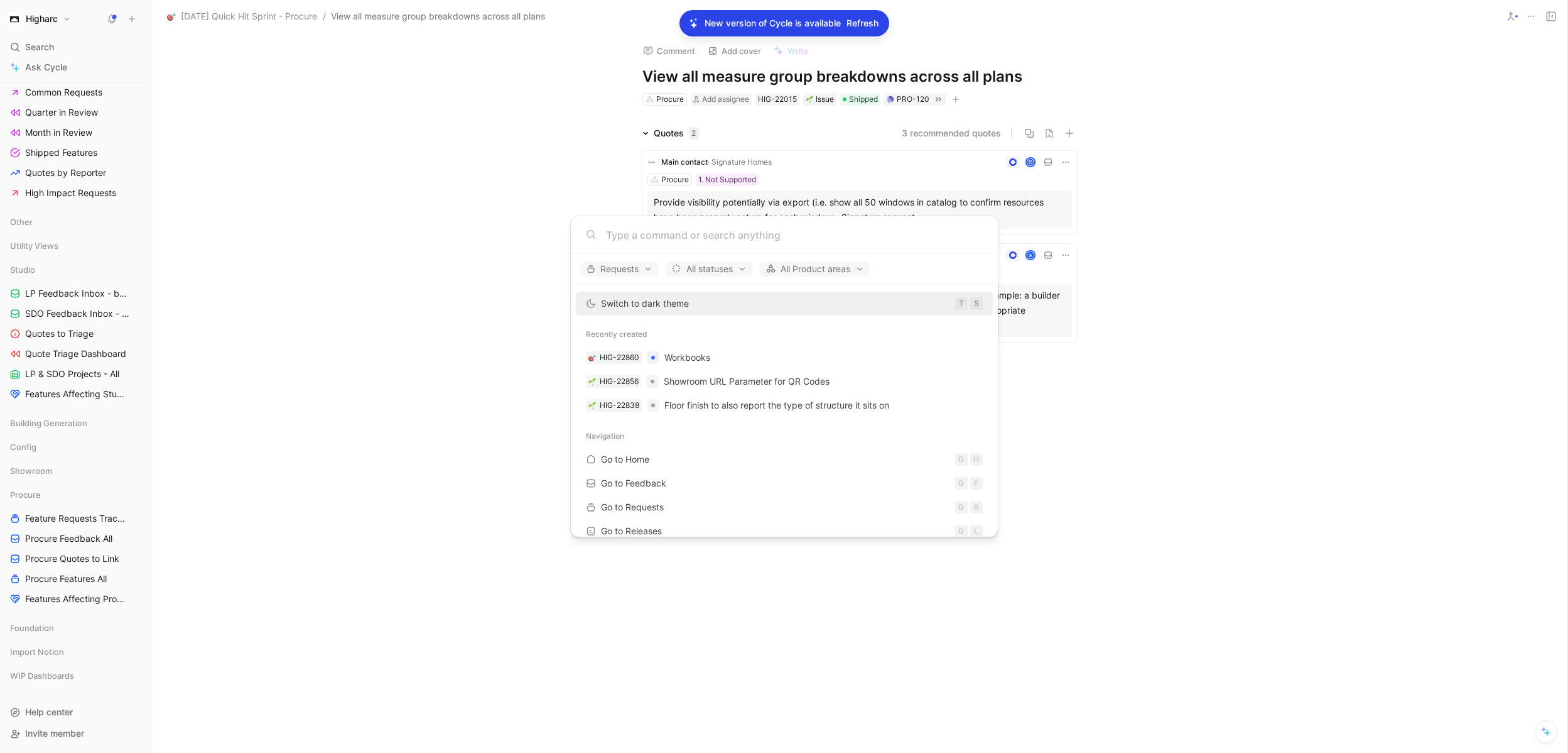
click at [84, 524] on body "Higharc Search ⌘ K Ask Cycle Workspace Home G then H Feedback G then F Requests…" at bounding box center [784, 376] width 1568 height 753
click at [90, 518] on span "Feature Requests Tracker" at bounding box center [76, 518] width 103 height 13
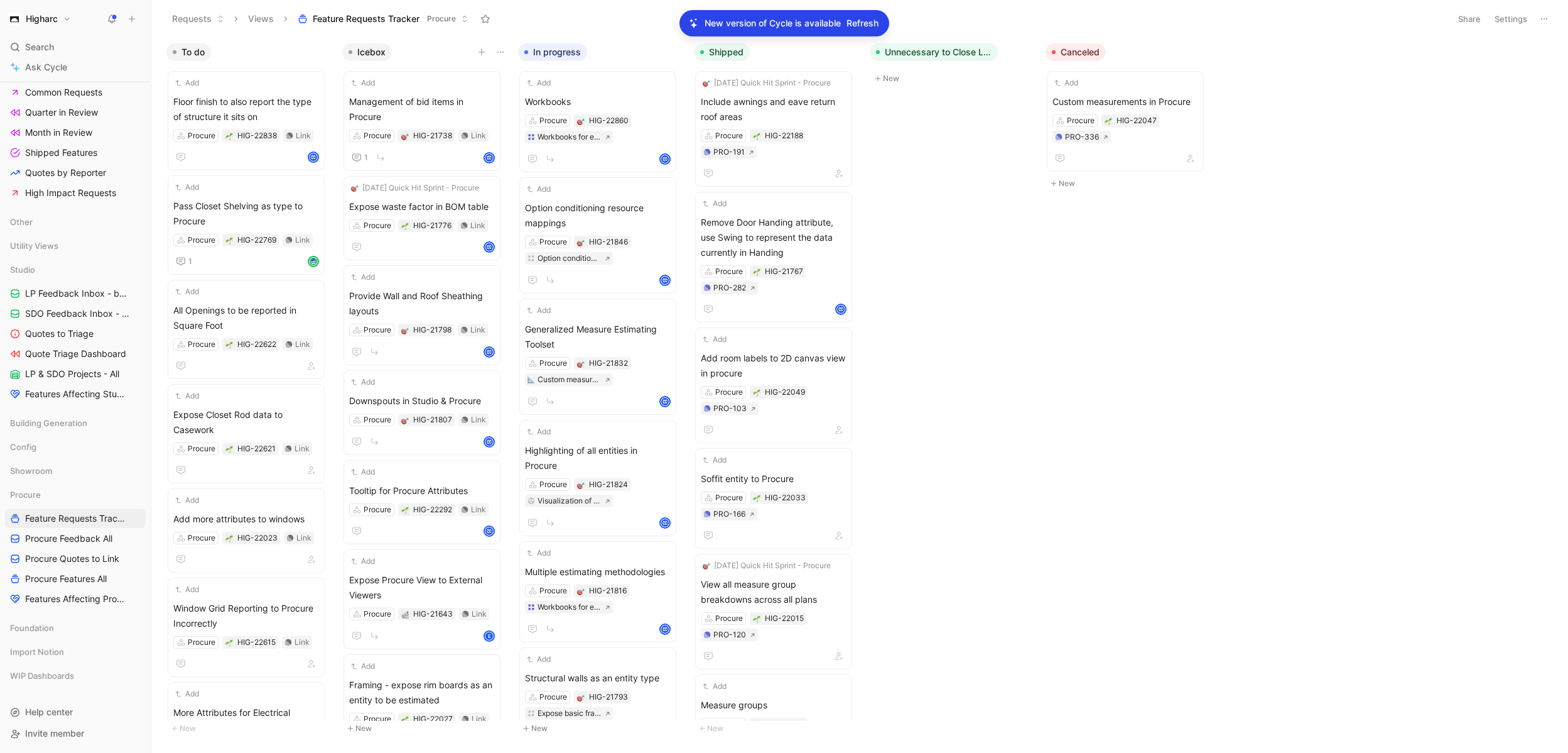
drag, startPoint x: 499, startPoint y: 51, endPoint x: 430, endPoint y: 49, distance: 69.0
click at [430, 49] on div "Icebox" at bounding box center [425, 52] width 176 height 18
